Goal: Register for event/course

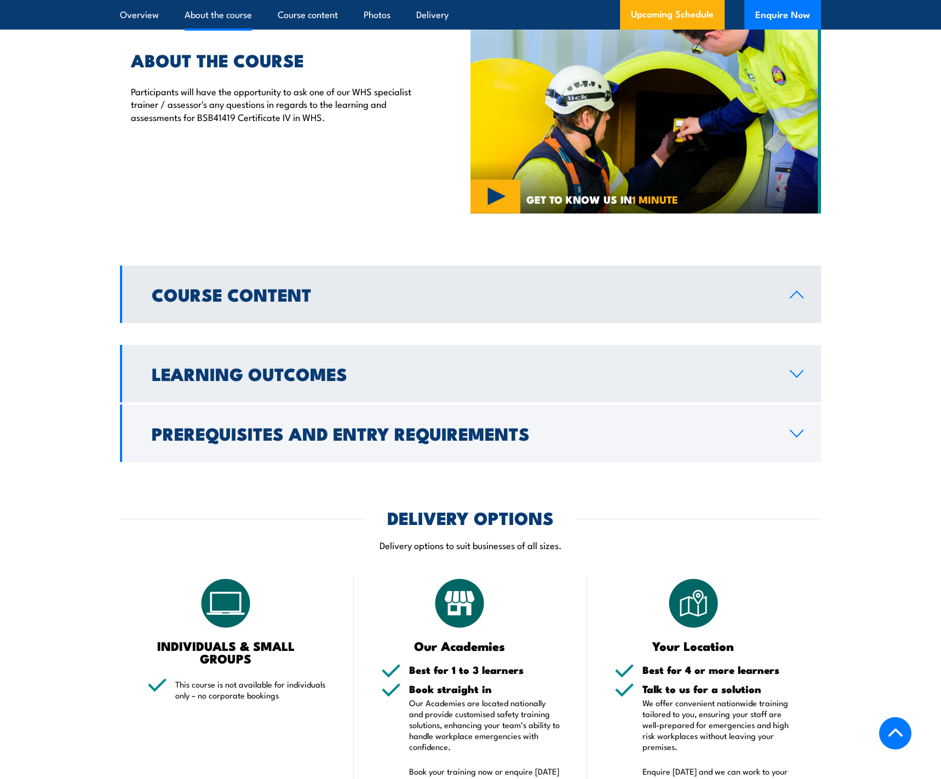
scroll to position [712, 0]
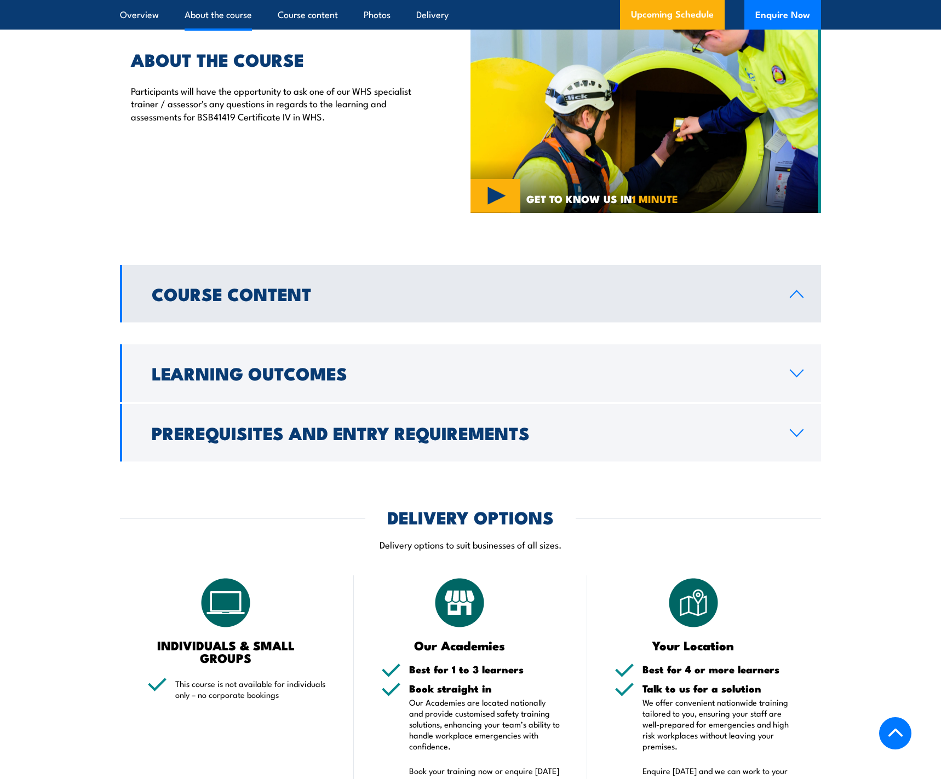
click at [414, 301] on link "Course Content" at bounding box center [470, 294] width 701 height 58
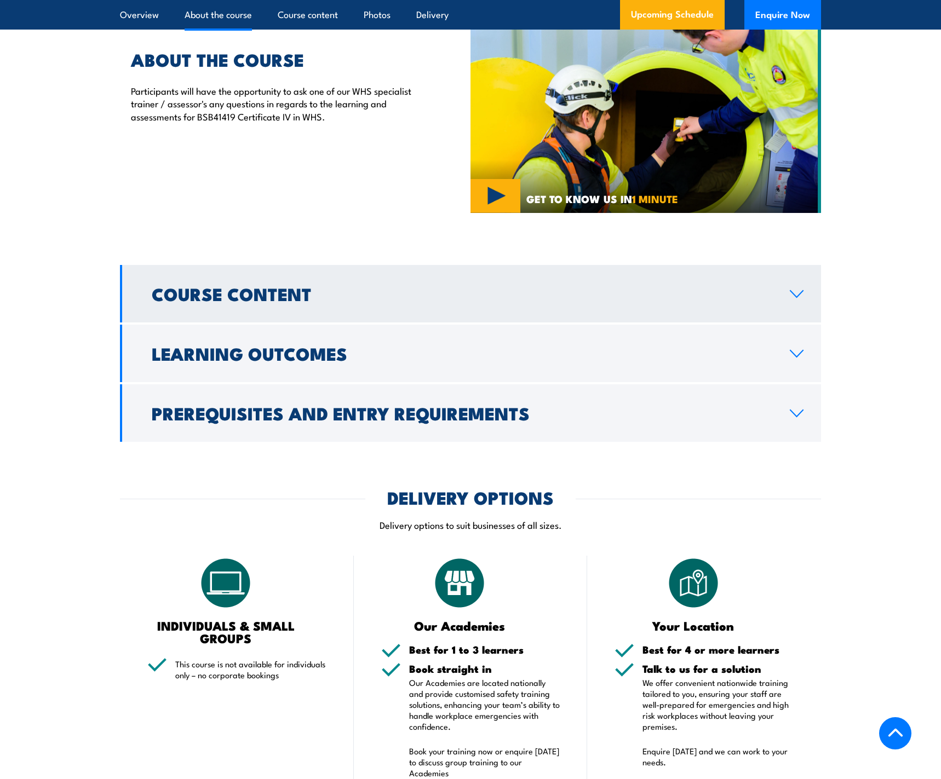
click at [414, 293] on link "Course Content" at bounding box center [470, 294] width 701 height 58
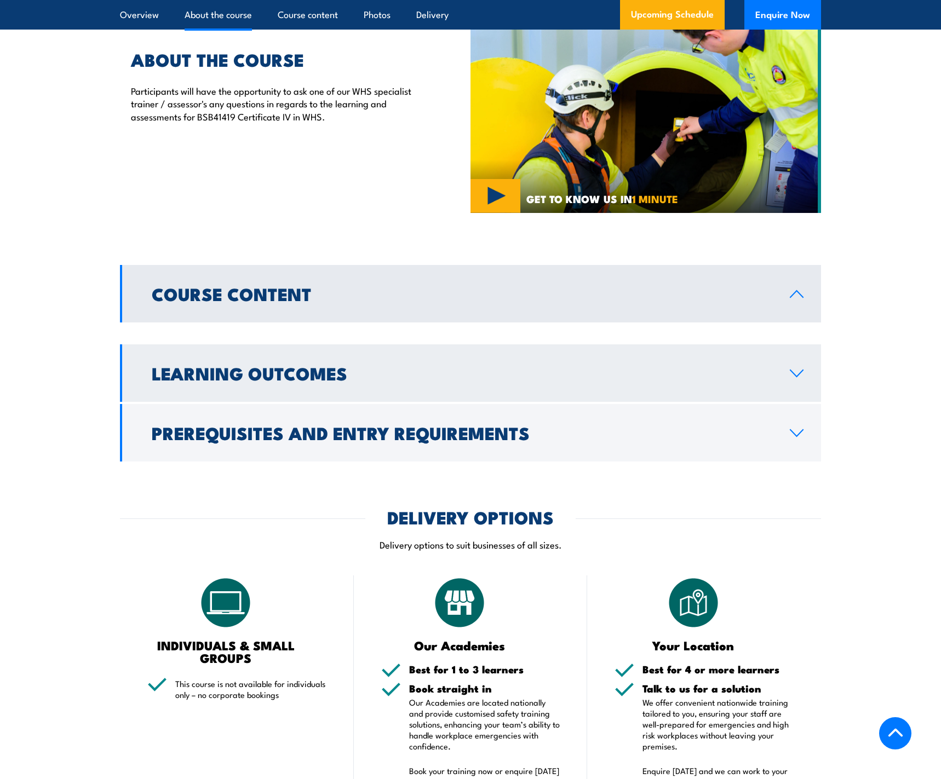
click at [410, 380] on link "Learning Outcomes" at bounding box center [470, 374] width 701 height 58
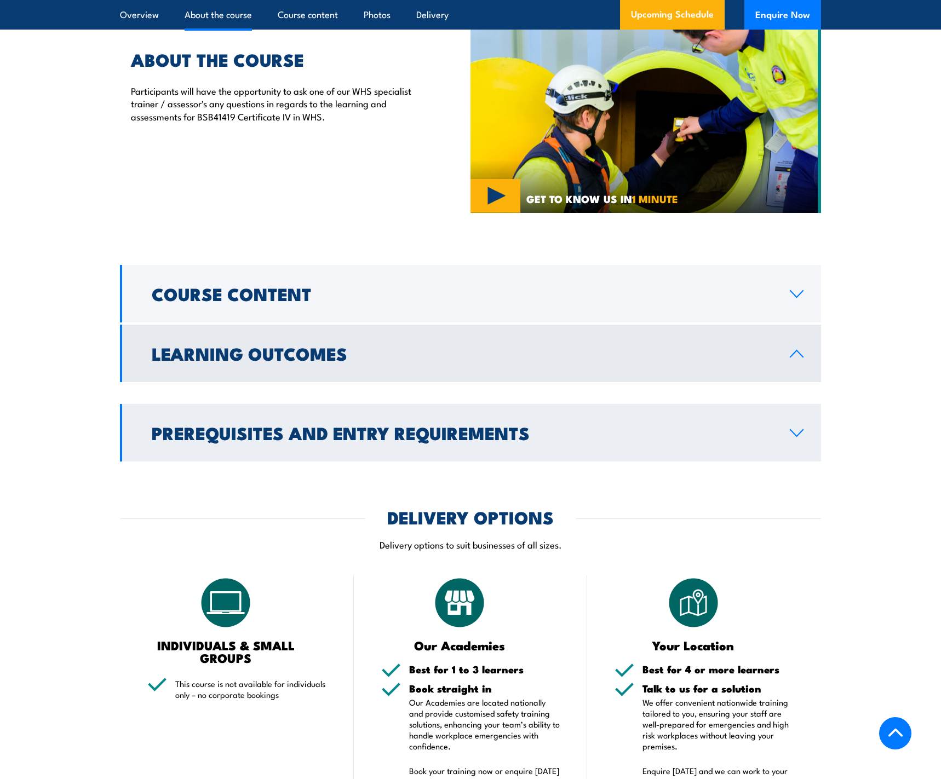
click at [796, 415] on link "Prerequisites and Entry Requirements" at bounding box center [470, 433] width 701 height 58
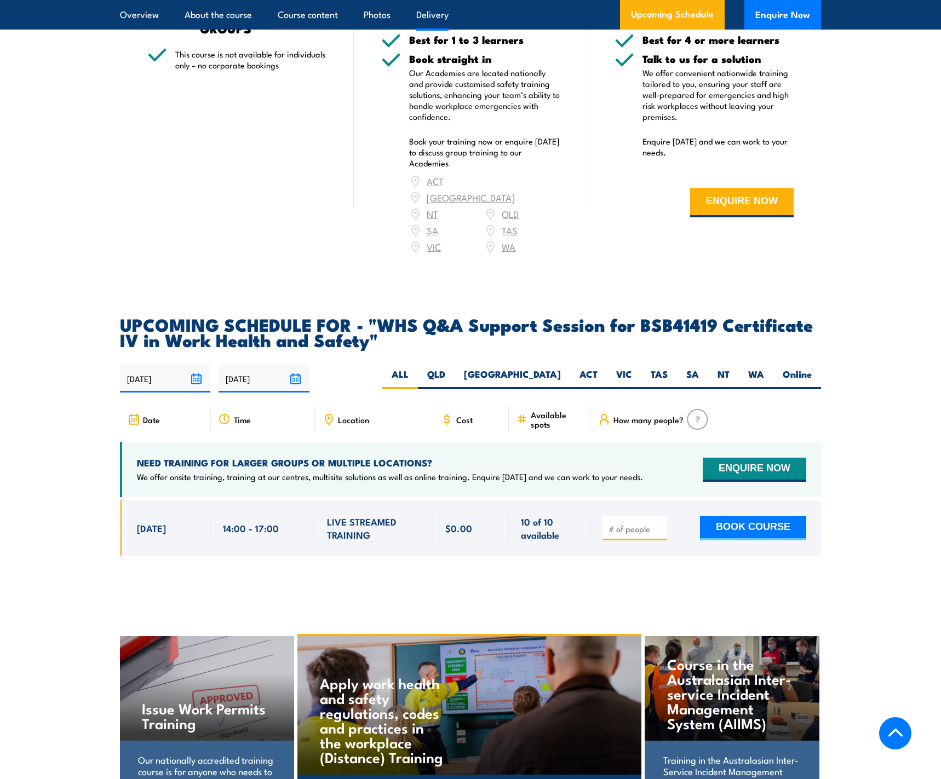
scroll to position [1479, 0]
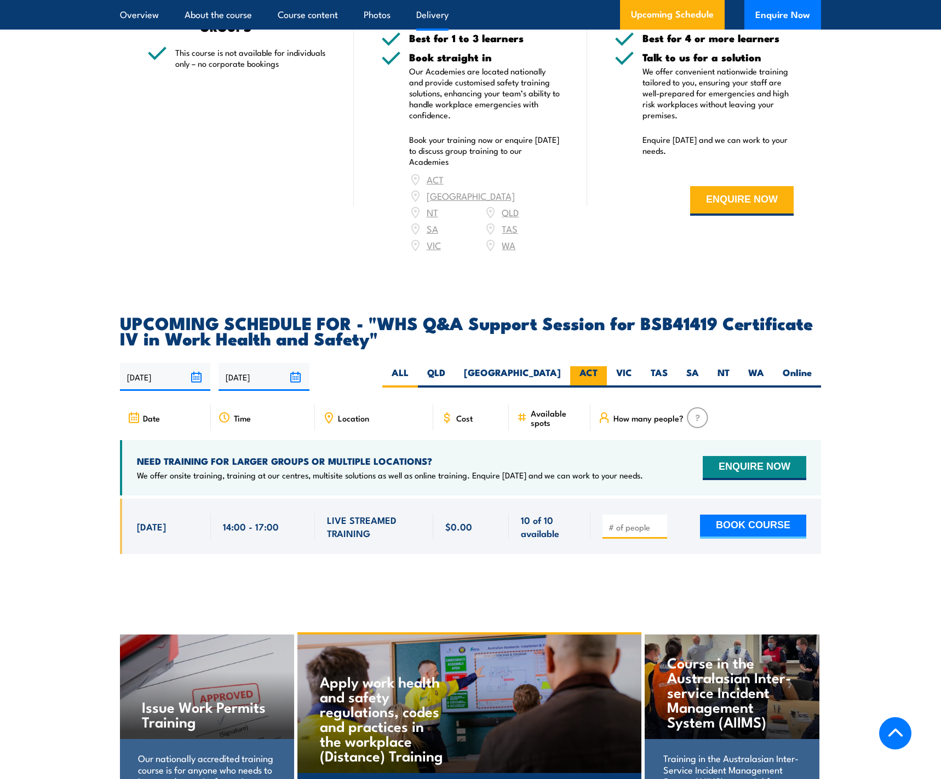
click at [604, 366] on label "ACT" at bounding box center [588, 376] width 37 height 21
click at [604, 366] on input "ACT" at bounding box center [601, 369] width 7 height 7
radio input "true"
click at [625, 366] on label "VIC" at bounding box center [624, 376] width 35 height 21
click at [632, 366] on input "VIC" at bounding box center [635, 369] width 7 height 7
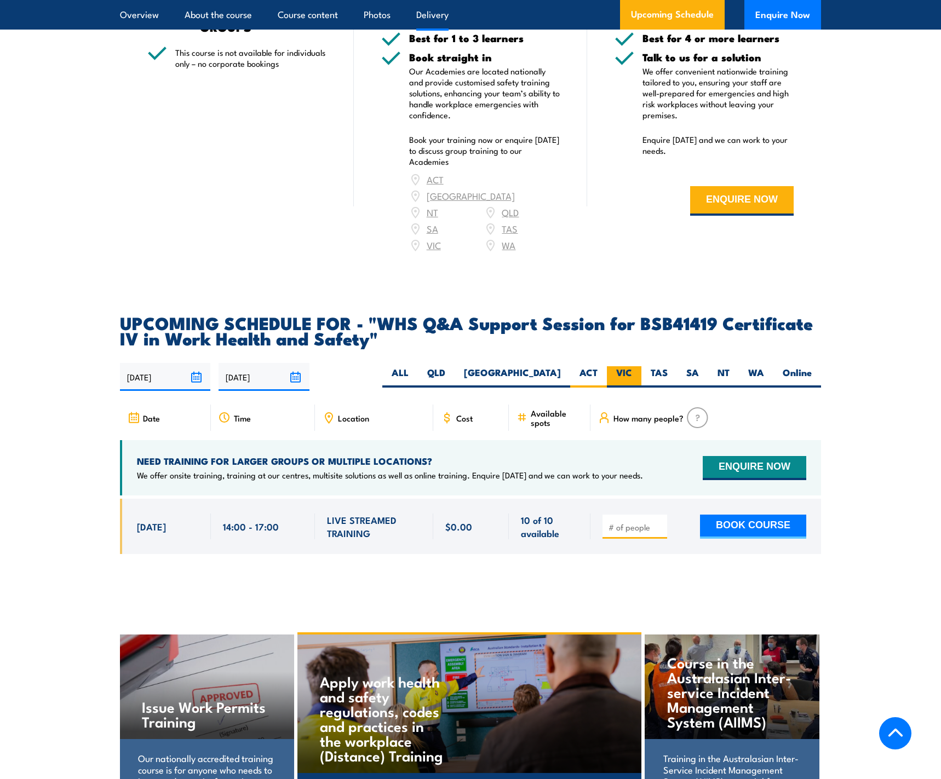
radio input "true"
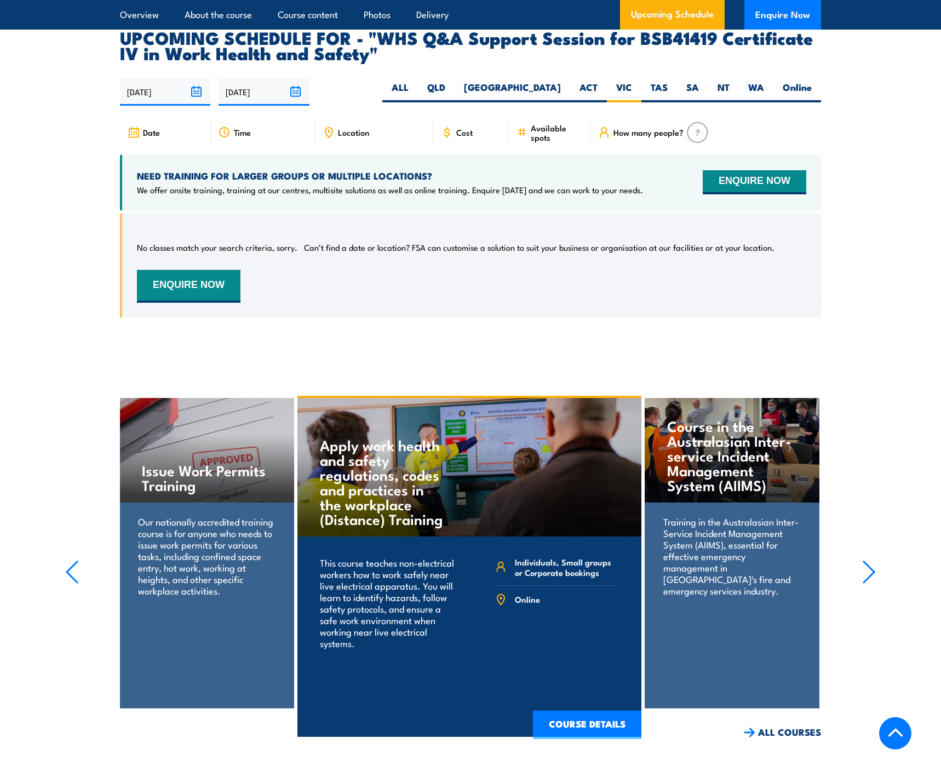
scroll to position [1410, 0]
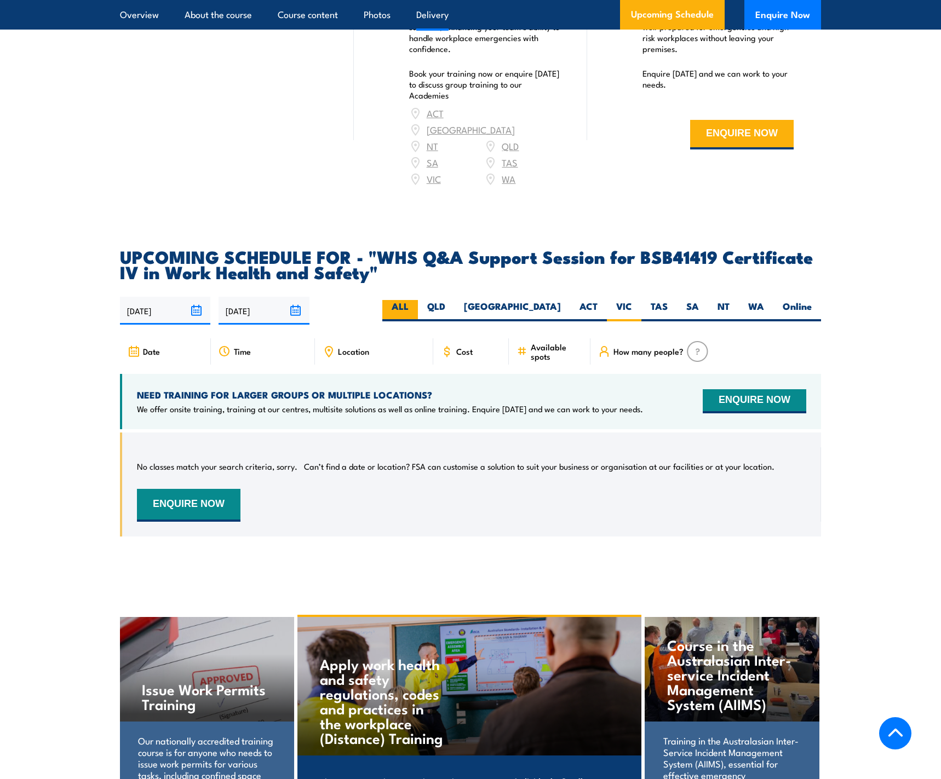
click at [418, 300] on label "ALL" at bounding box center [400, 310] width 36 height 21
click at [416, 300] on input "ALL" at bounding box center [412, 303] width 7 height 7
radio input "true"
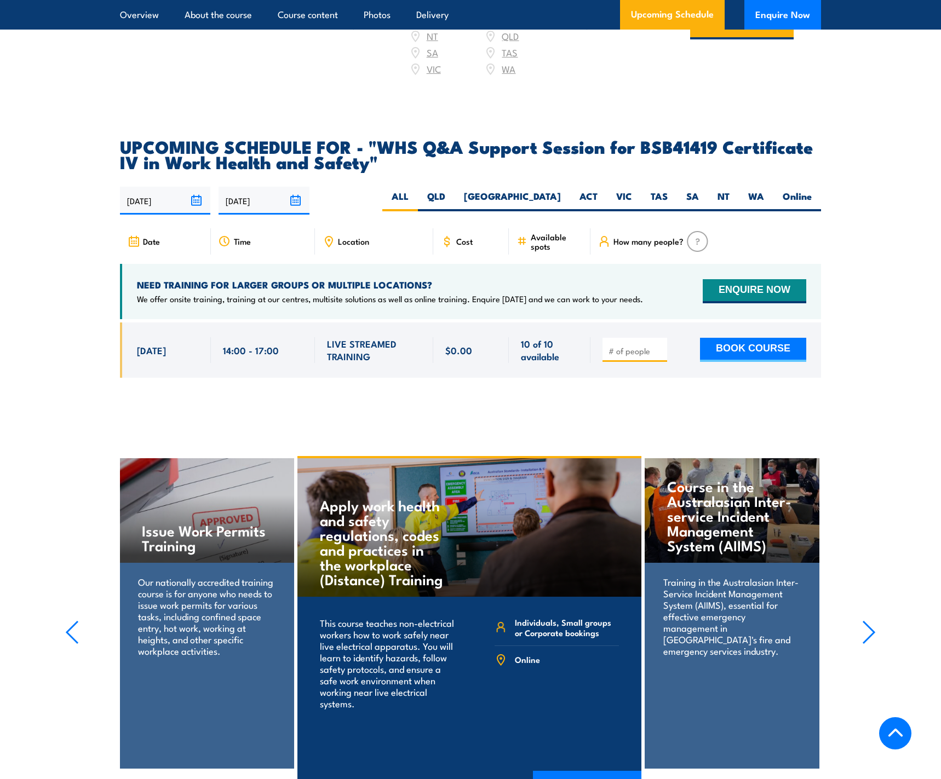
scroll to position [1519, 0]
click at [728, 338] on button "BOOK COURSE" at bounding box center [753, 350] width 106 height 24
type input "1"
click at [658, 346] on input "1" at bounding box center [636, 351] width 55 height 11
click at [776, 335] on div "1 BOOK COURSE" at bounding box center [705, 350] width 231 height 55
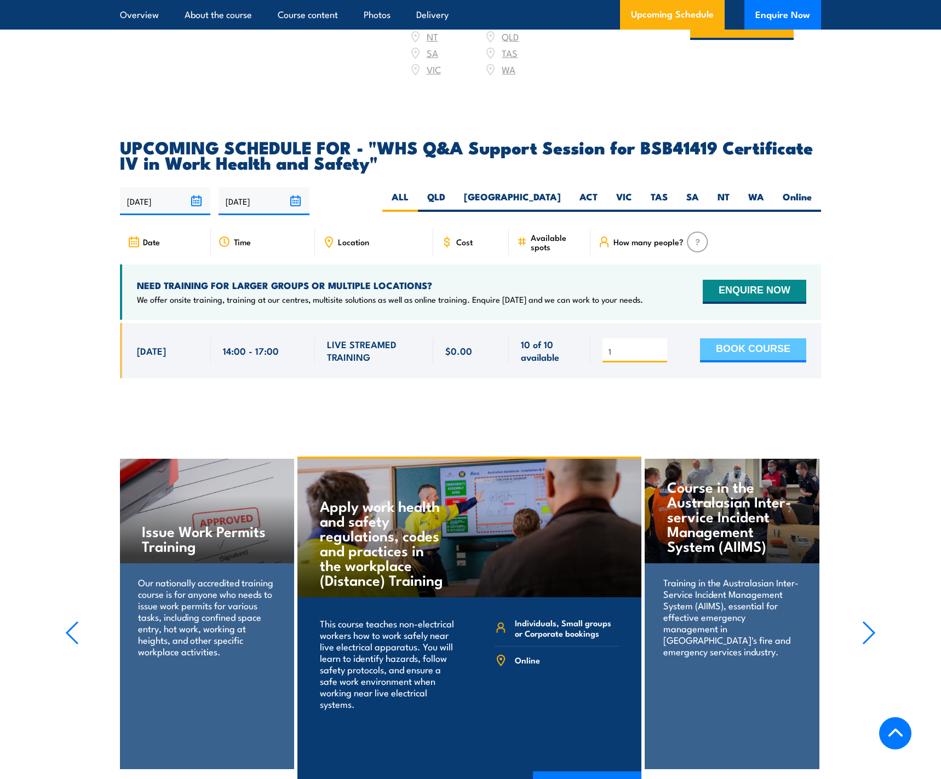
click at [768, 338] on button "BOOK COURSE" at bounding box center [753, 350] width 106 height 24
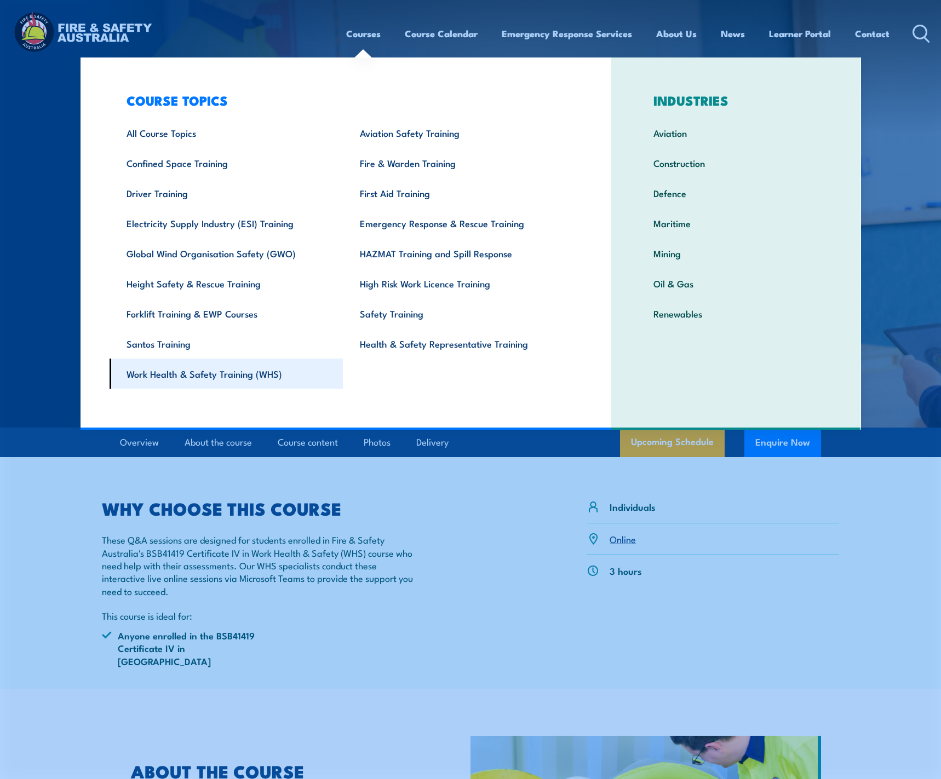
click at [227, 376] on link "Work Health & Safety Training (WHS)" at bounding box center [227, 374] width 234 height 30
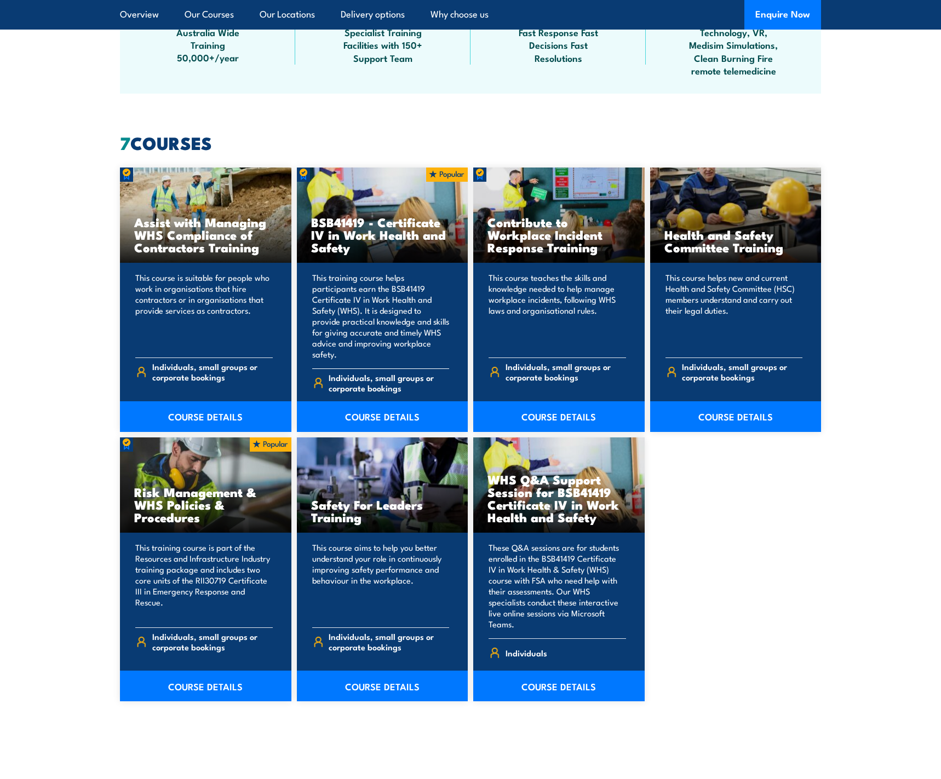
scroll to position [767, 0]
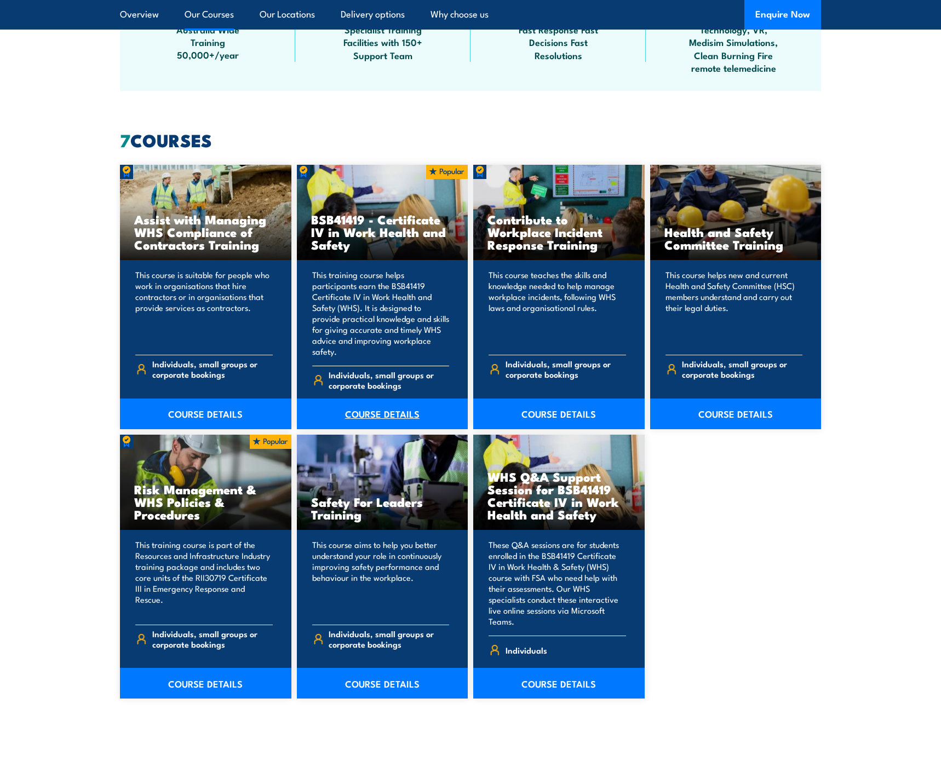
click at [378, 399] on link "COURSE DETAILS" at bounding box center [382, 414] width 171 height 31
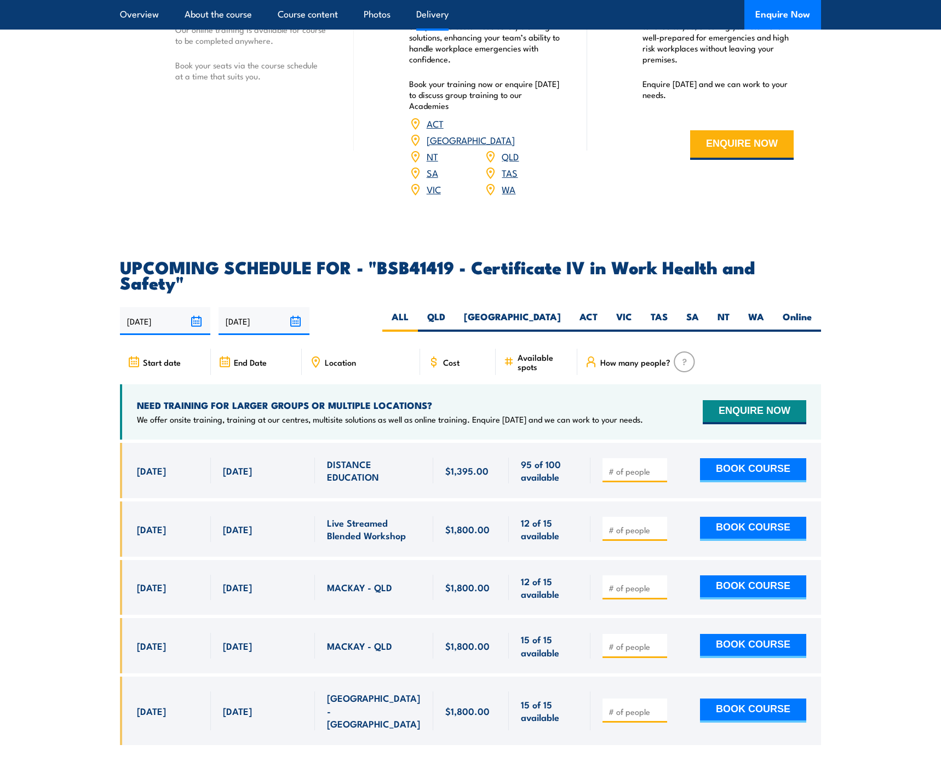
scroll to position [3341, 0]
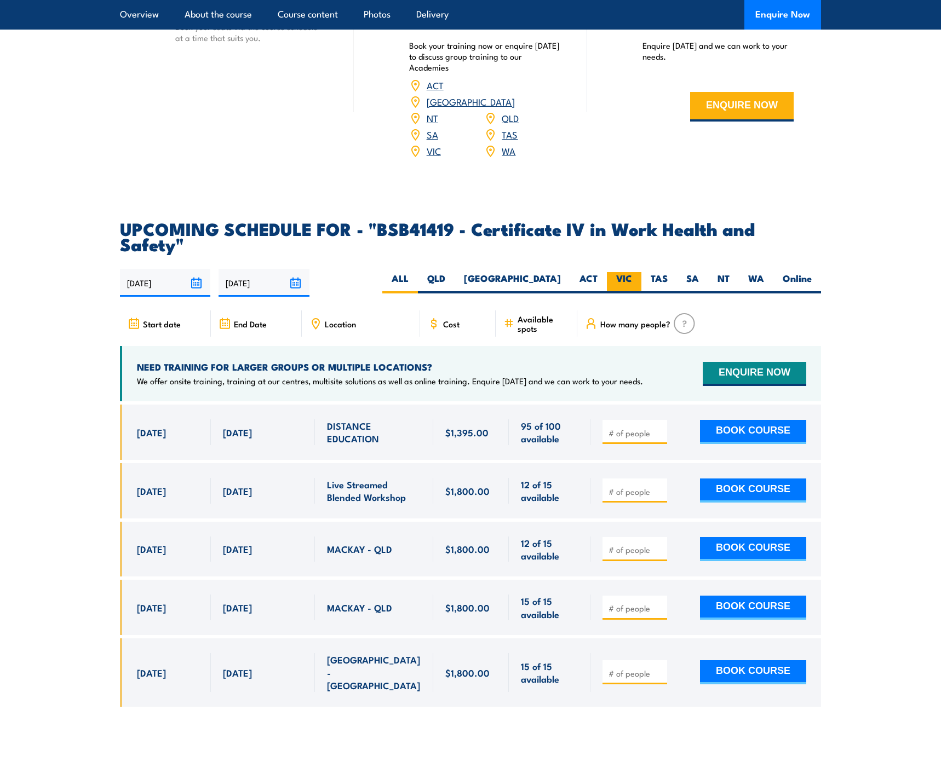
click at [630, 272] on label "VIC" at bounding box center [624, 282] width 35 height 21
click at [632, 272] on input "VIC" at bounding box center [635, 275] width 7 height 7
radio input "true"
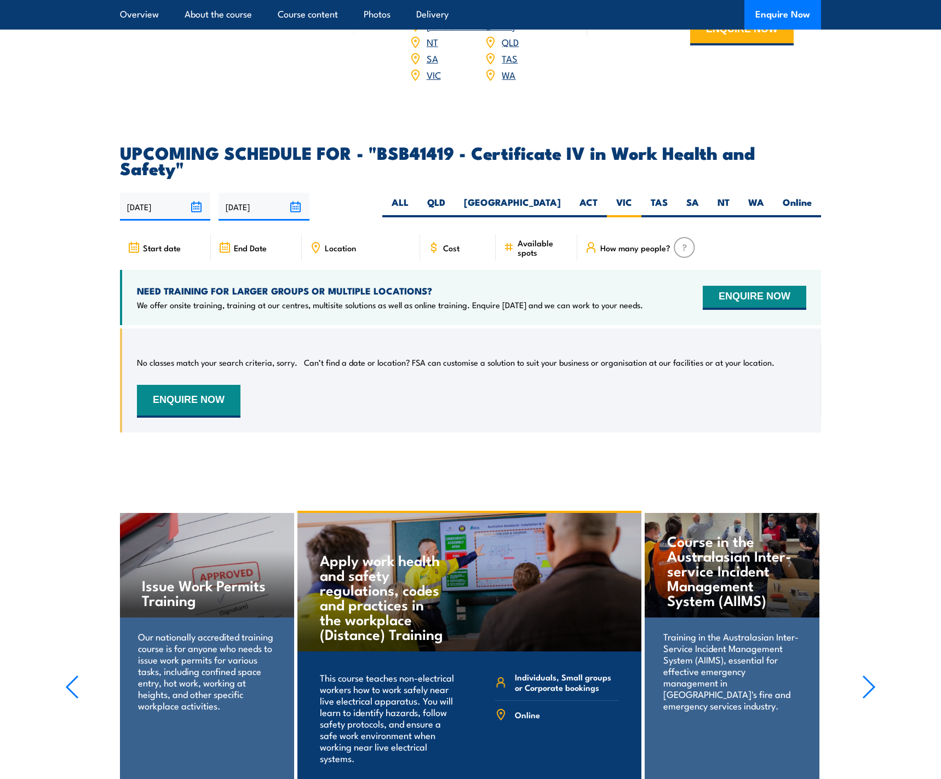
scroll to position [3410, 0]
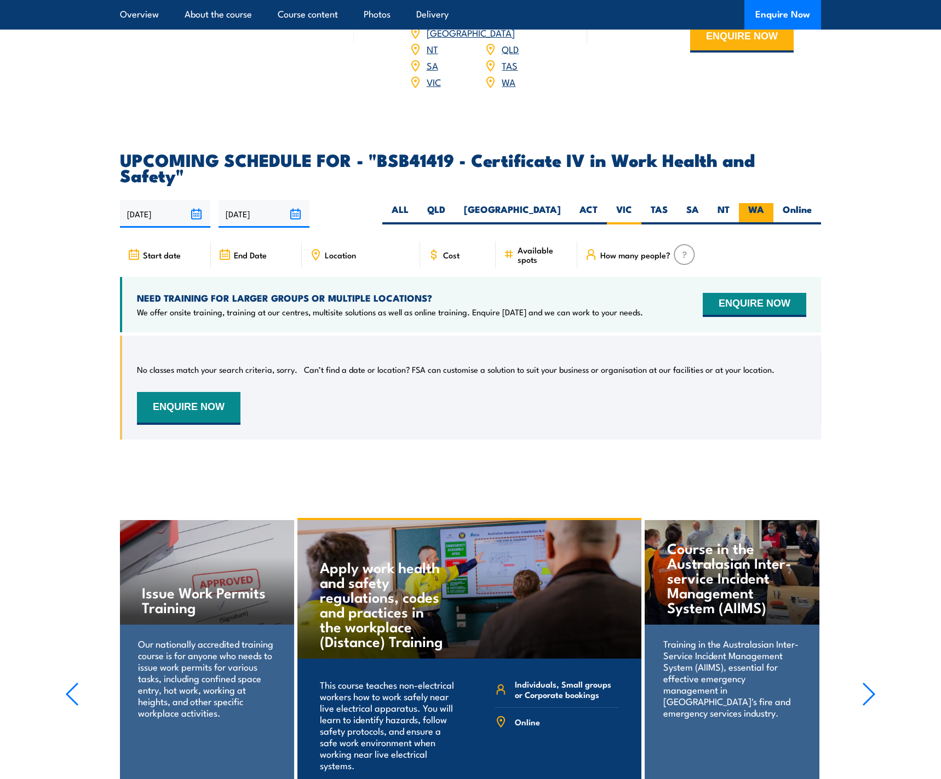
click at [759, 203] on label "WA" at bounding box center [756, 213] width 35 height 21
click at [764, 203] on input "WA" at bounding box center [767, 206] width 7 height 7
radio input "true"
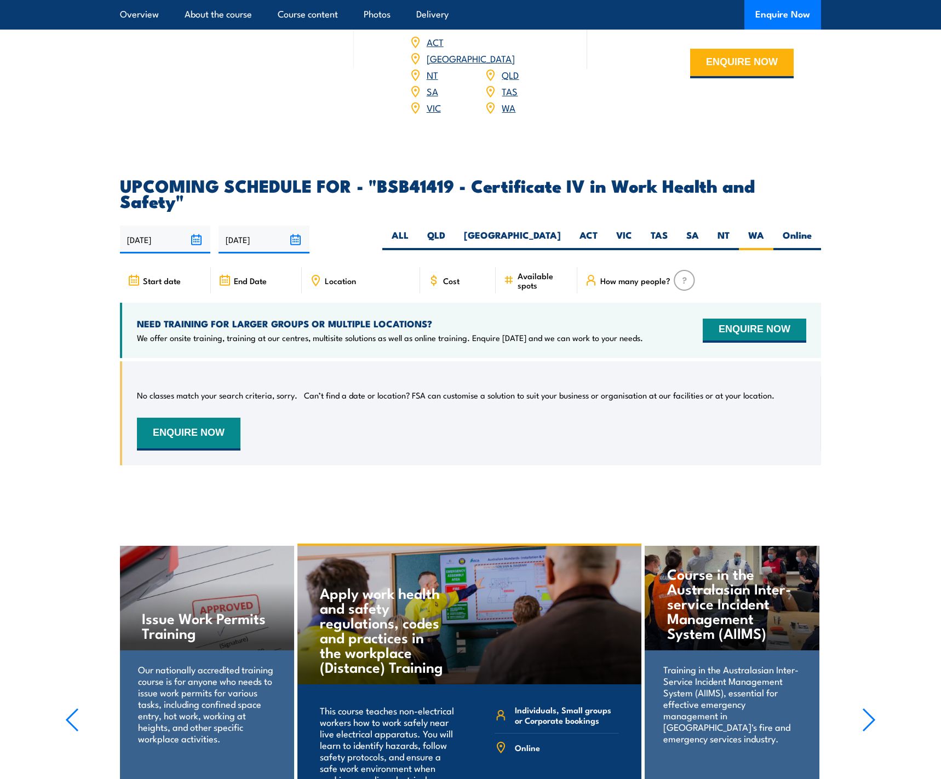
scroll to position [3301, 0]
